Goal: Check status: Check status

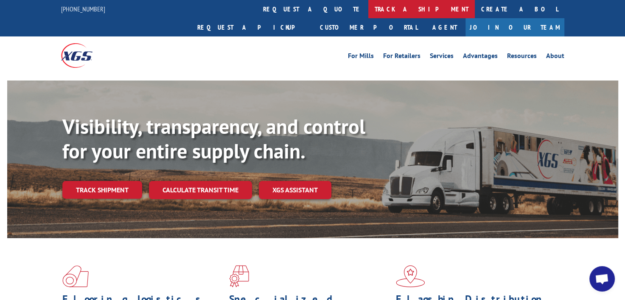
click at [368, 12] on link "track a shipment" at bounding box center [421, 9] width 106 height 18
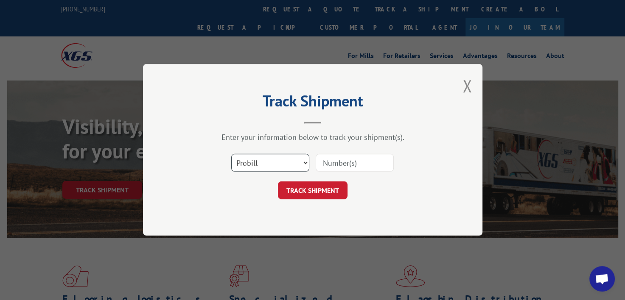
click at [306, 163] on select "Select category... Probill BOL PO" at bounding box center [270, 163] width 78 height 18
select select "bol"
click at [231, 154] on select "Select category... Probill BOL PO" at bounding box center [270, 163] width 78 height 18
click at [333, 159] on input at bounding box center [355, 163] width 78 height 18
paste input "17546138"
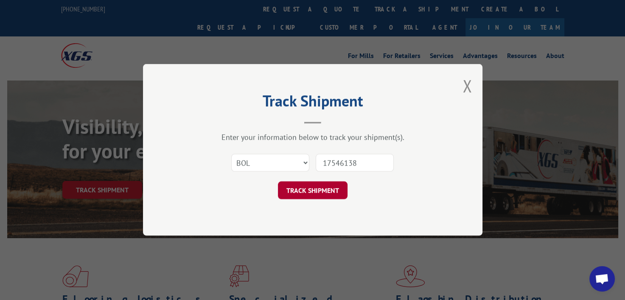
type input "17546138"
click at [300, 188] on button "TRACK SHIPMENT" at bounding box center [313, 191] width 70 height 18
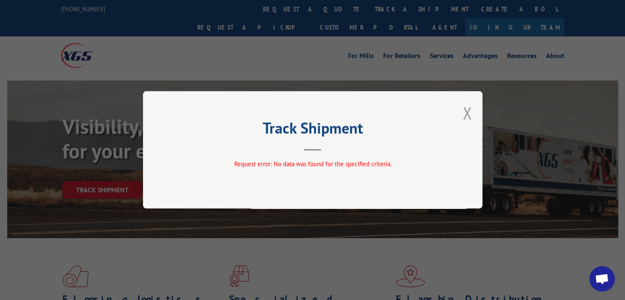
click at [465, 115] on button "Close modal" at bounding box center [466, 113] width 9 height 22
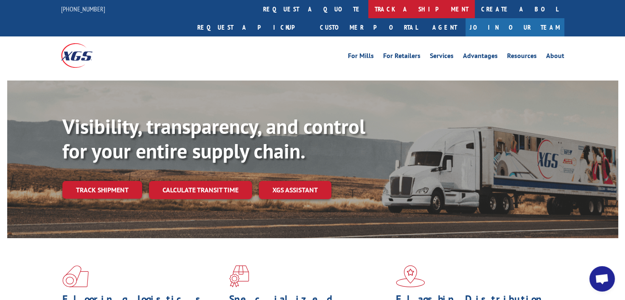
click at [368, 11] on link "track a shipment" at bounding box center [421, 9] width 106 height 18
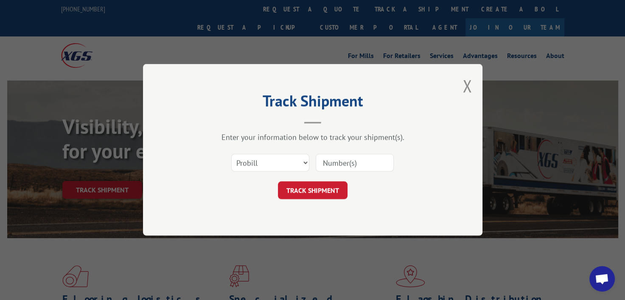
click at [348, 165] on input at bounding box center [355, 163] width 78 height 18
paste input "17546138"
type input "17546138"
click at [332, 190] on button "TRACK SHIPMENT" at bounding box center [313, 191] width 70 height 18
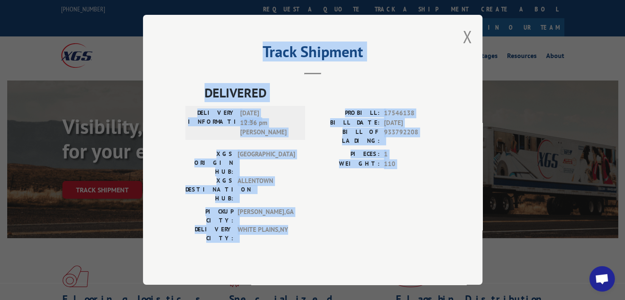
drag, startPoint x: 191, startPoint y: 65, endPoint x: 491, endPoint y: 224, distance: 340.1
click at [491, 224] on div "Track Shipment DELIVERED DELIVERY INFORMATION: [DATE] 12:36 pm [PERSON_NAME]: 1…" at bounding box center [312, 150] width 625 height 300
copy div "Track Shipment DELIVERED DELIVERY INFORMATION: [DATE] 12:36 pm [PERSON_NAME]: 1…"
click at [468, 48] on button "Close modal" at bounding box center [466, 36] width 9 height 22
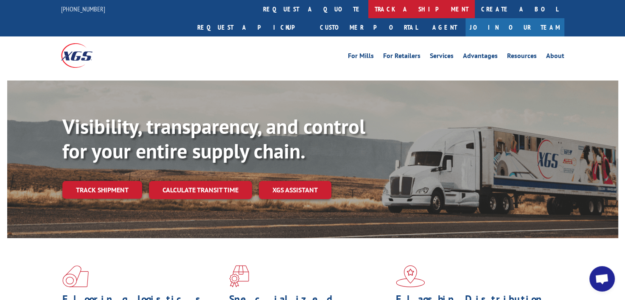
click at [368, 12] on link "track a shipment" at bounding box center [421, 9] width 106 height 18
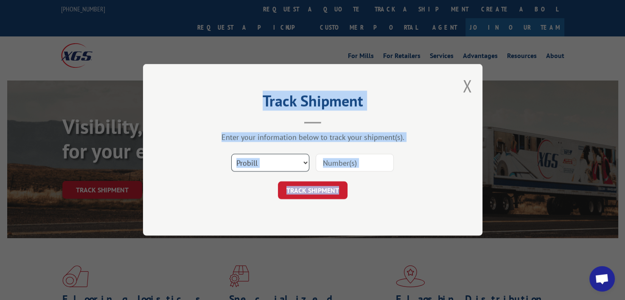
click at [303, 161] on select "Select category... Probill BOL PO" at bounding box center [270, 163] width 78 height 18
select select "bol"
click at [231, 154] on select "Select category... Probill BOL PO" at bounding box center [270, 163] width 78 height 18
click at [371, 166] on input at bounding box center [355, 163] width 78 height 18
type input "17546138"
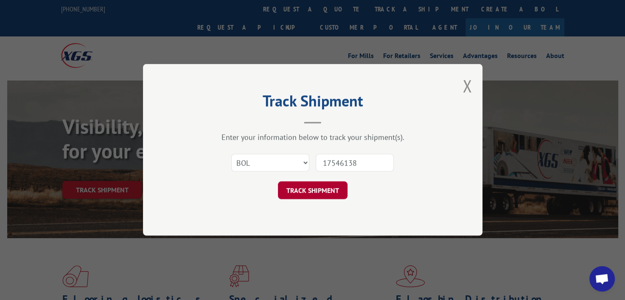
click at [326, 188] on button "TRACK SHIPMENT" at bounding box center [313, 191] width 70 height 18
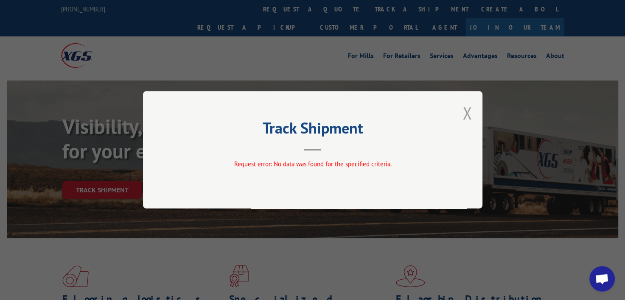
click at [467, 111] on button "Close modal" at bounding box center [466, 113] width 9 height 22
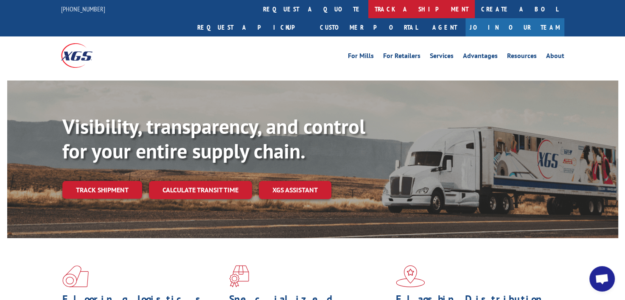
click at [368, 9] on link "track a shipment" at bounding box center [421, 9] width 106 height 18
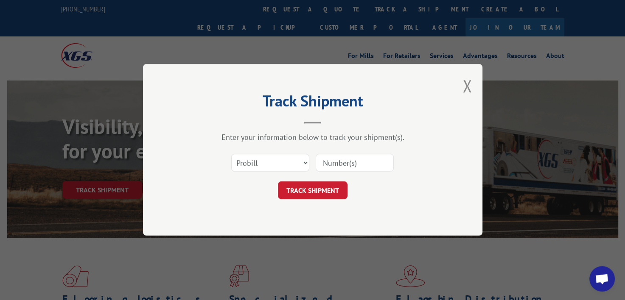
click at [346, 163] on input at bounding box center [355, 163] width 78 height 18
type input "17546138"
click at [300, 193] on button "TRACK SHIPMENT" at bounding box center [313, 191] width 70 height 18
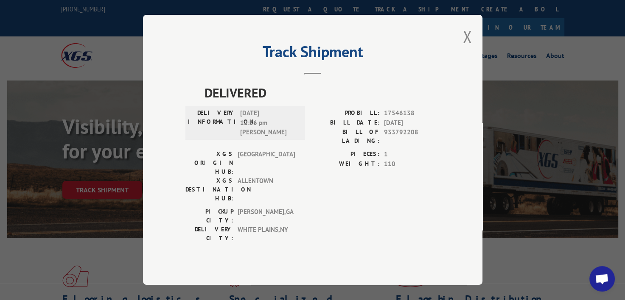
click at [207, 75] on header "Track Shipment" at bounding box center [312, 60] width 255 height 29
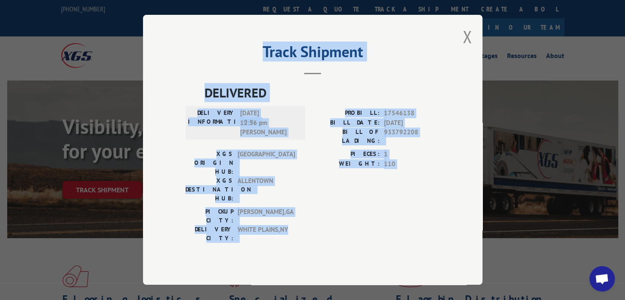
drag, startPoint x: 205, startPoint y: 81, endPoint x: 431, endPoint y: 241, distance: 277.3
click at [431, 241] on div "Track Shipment DELIVERED DELIVERY INFORMATION: [DATE] 12:36 pm [PERSON_NAME]: 1…" at bounding box center [312, 150] width 339 height 270
drag, startPoint x: 431, startPoint y: 241, endPoint x: 378, endPoint y: 208, distance: 62.2
copy div "Track Shipment DELIVERED DELIVERY INFORMATION: [DATE] 12:36 pm [PERSON_NAME]: 1…"
click at [466, 48] on button "Close modal" at bounding box center [466, 36] width 9 height 22
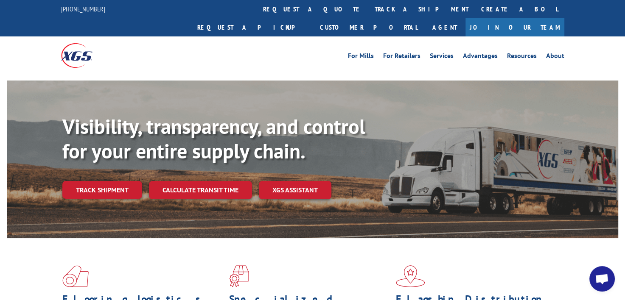
click at [368, 10] on link "track a shipment" at bounding box center [421, 9] width 106 height 18
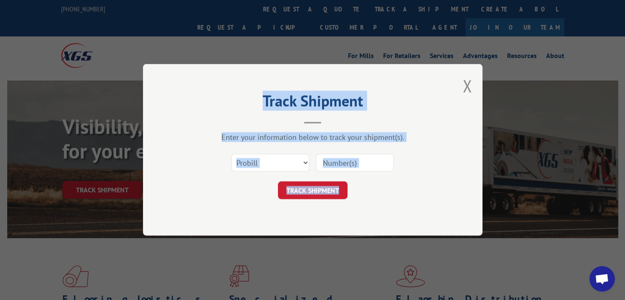
click at [384, 163] on input at bounding box center [355, 163] width 78 height 18
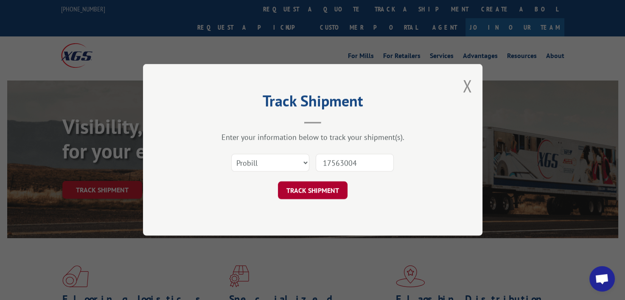
type input "17563004"
click at [333, 187] on button "TRACK SHIPMENT" at bounding box center [313, 191] width 70 height 18
